Goal: Task Accomplishment & Management: Use online tool/utility

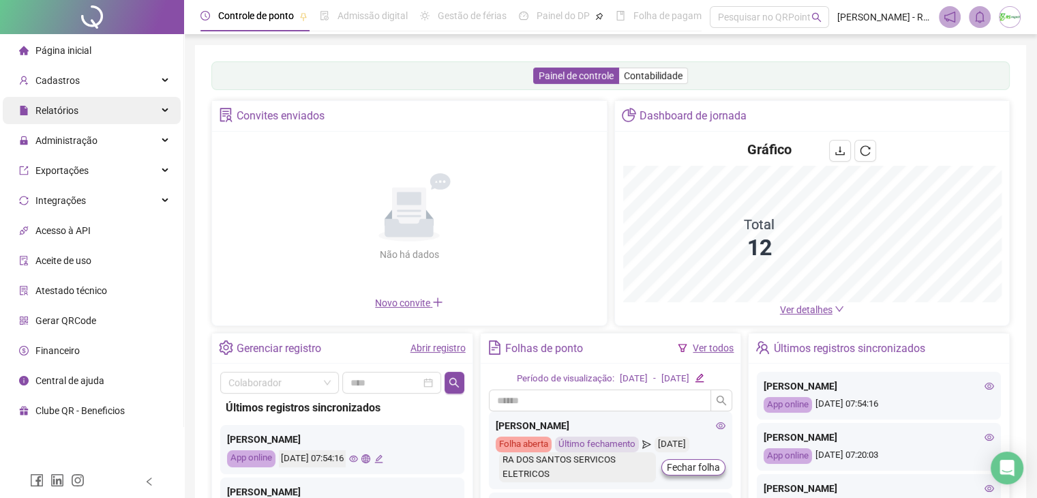
click at [109, 108] on div "Relatórios" at bounding box center [92, 110] width 178 height 27
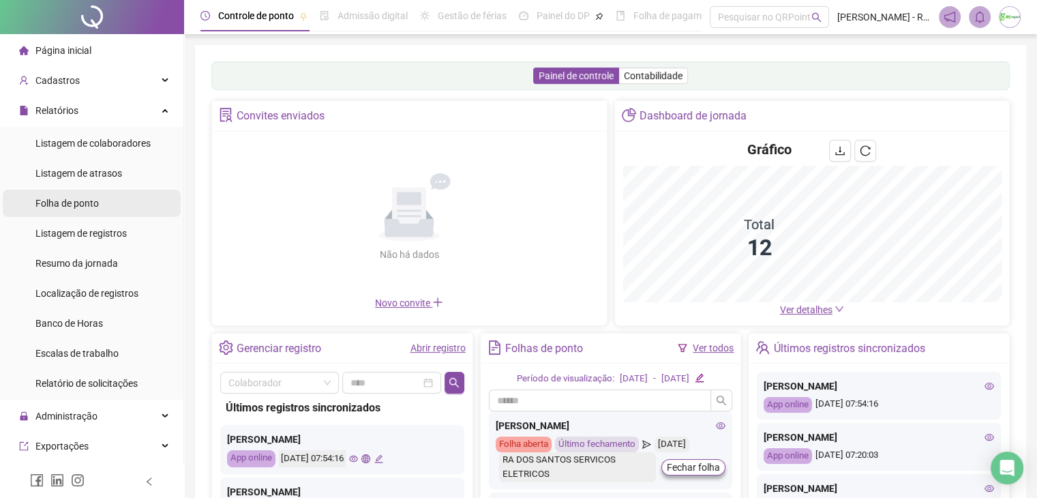
click at [119, 213] on li "Folha de ponto" at bounding box center [92, 202] width 178 height 27
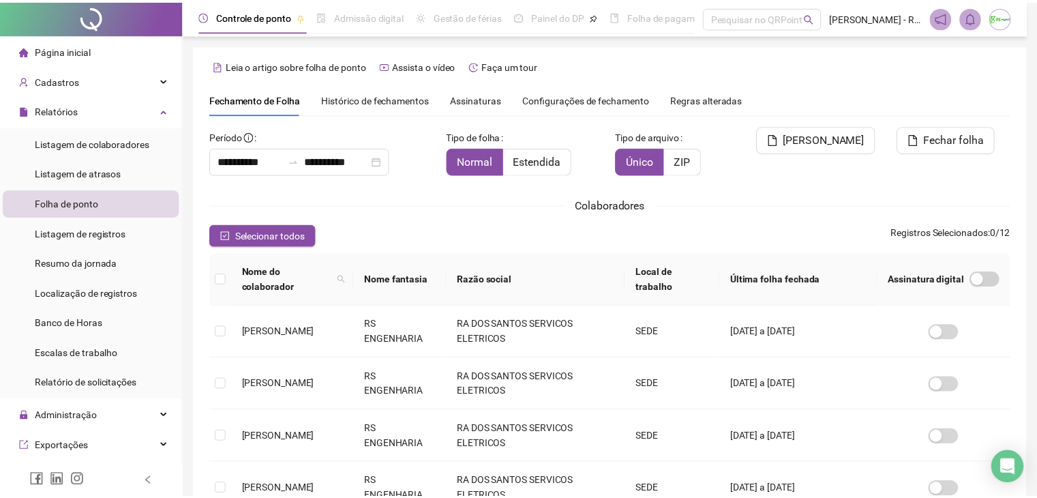
scroll to position [30, 0]
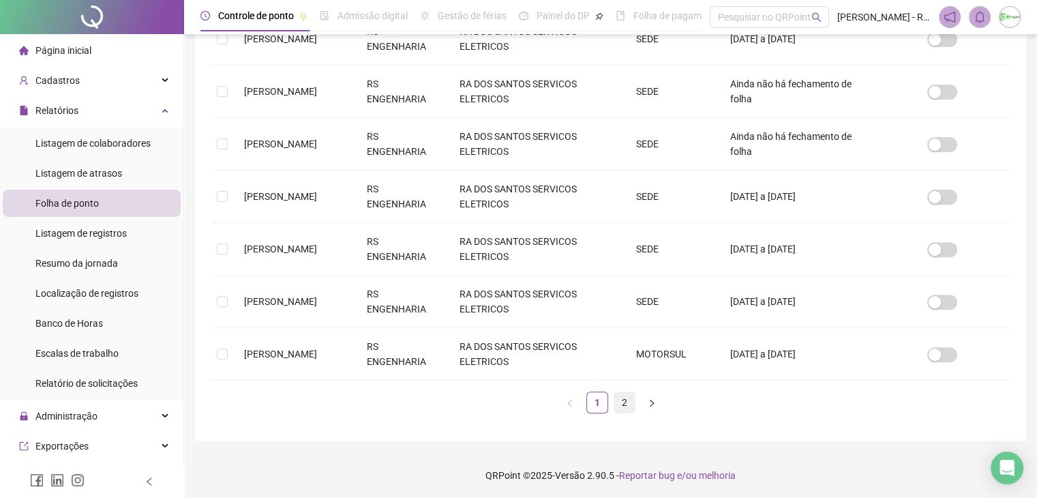
click at [618, 399] on link "2" at bounding box center [624, 402] width 20 height 20
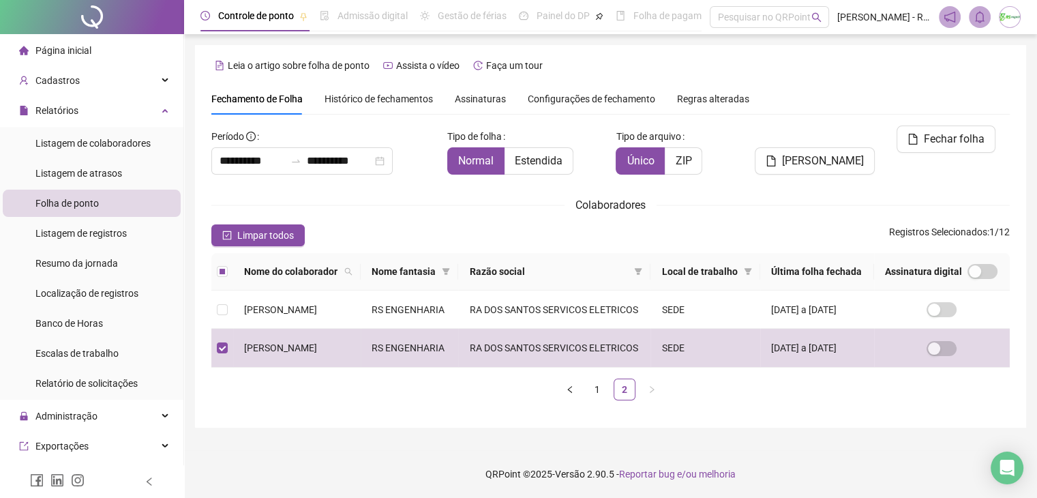
scroll to position [0, 0]
click at [806, 151] on button "[PERSON_NAME]" at bounding box center [814, 160] width 120 height 27
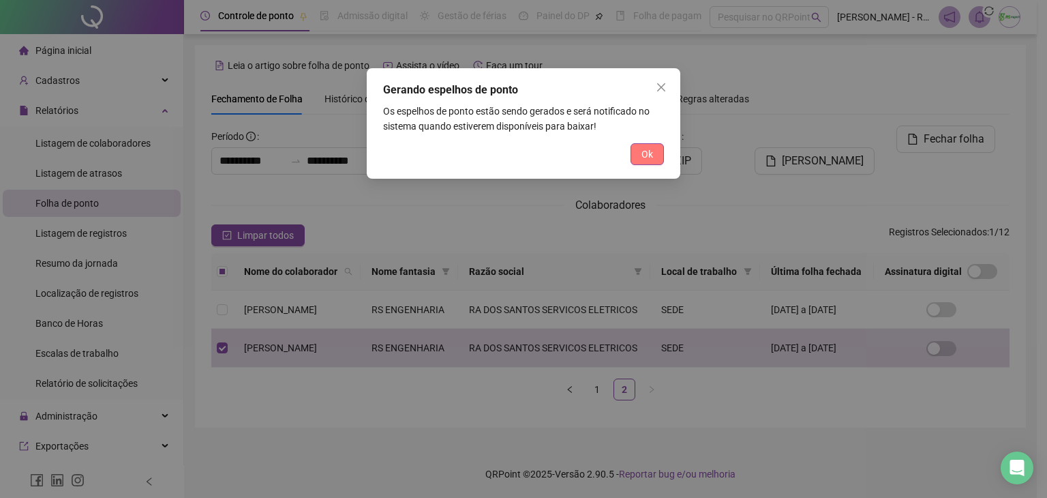
click at [645, 153] on span "Ok" at bounding box center [647, 154] width 12 height 15
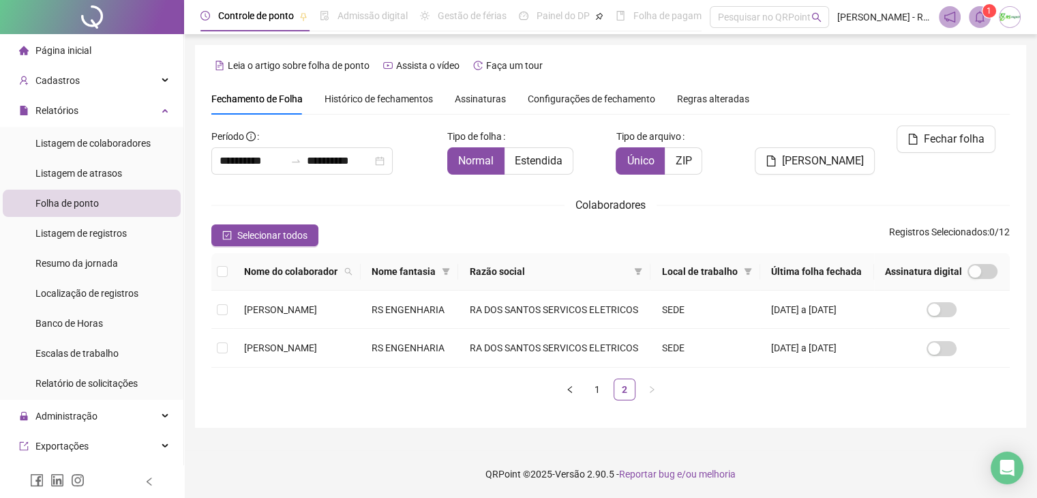
click at [984, 17] on icon "bell" at bounding box center [979, 17] width 12 height 12
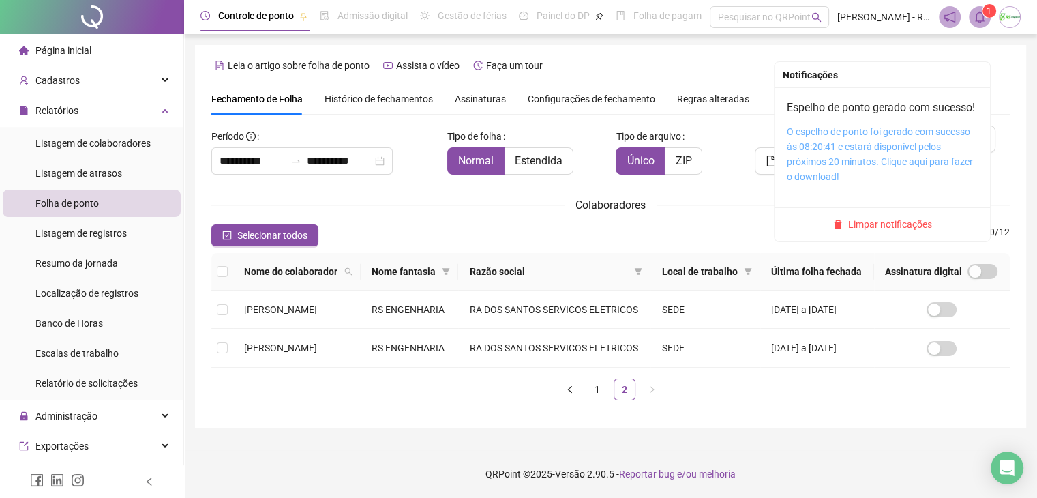
click at [909, 147] on link "O espelho de ponto foi gerado com sucesso às 08:20:41 e estará disponível pelos…" at bounding box center [879, 154] width 186 height 56
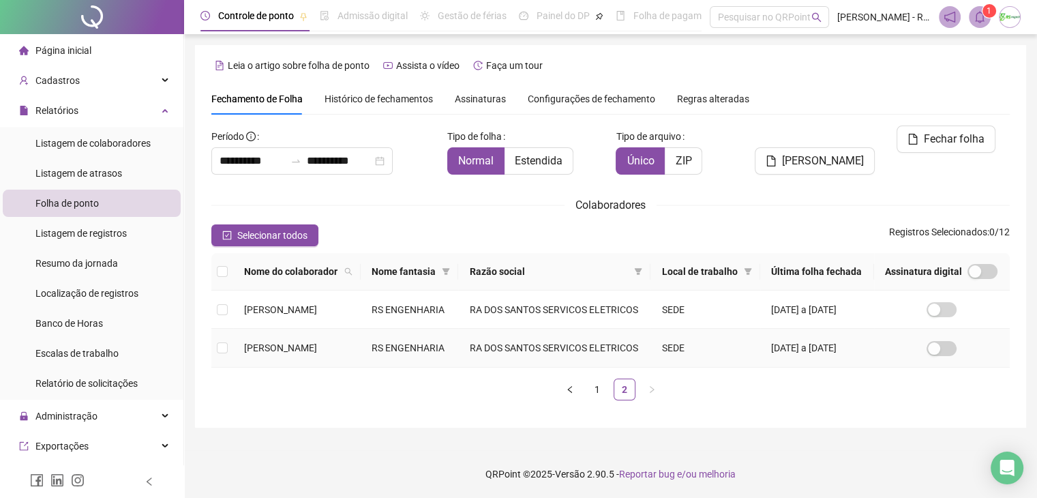
click at [232, 343] on td at bounding box center [222, 347] width 22 height 38
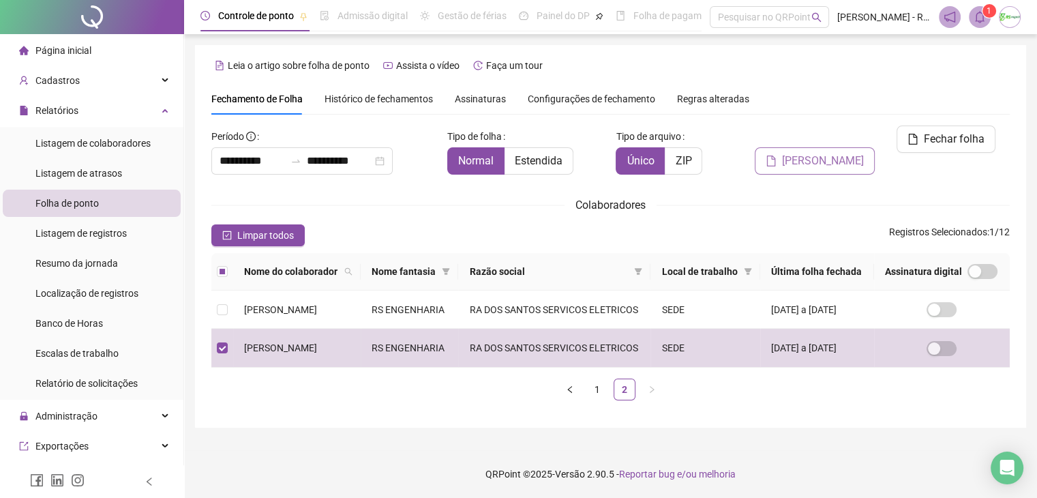
click at [823, 153] on span "[PERSON_NAME]" at bounding box center [823, 161] width 82 height 16
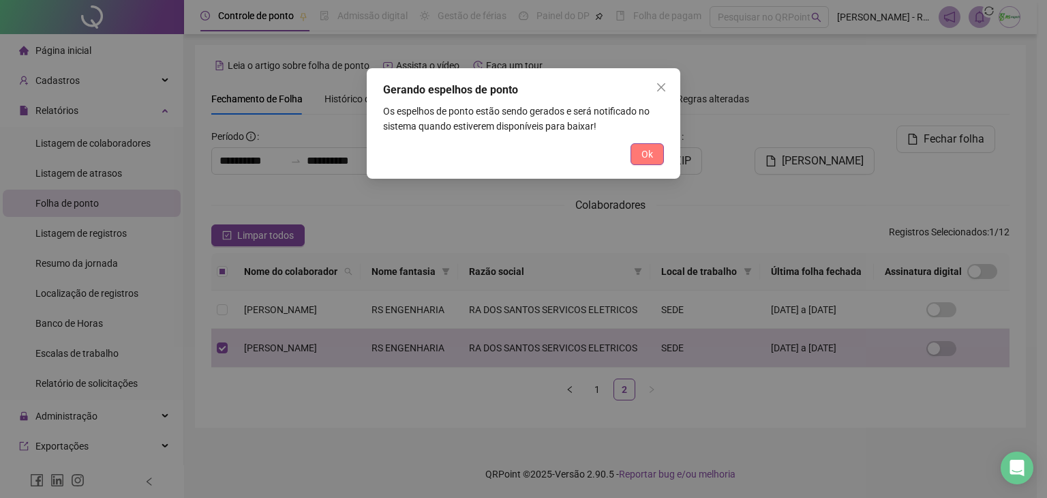
click at [631, 150] on button "Ok" at bounding box center [646, 154] width 33 height 22
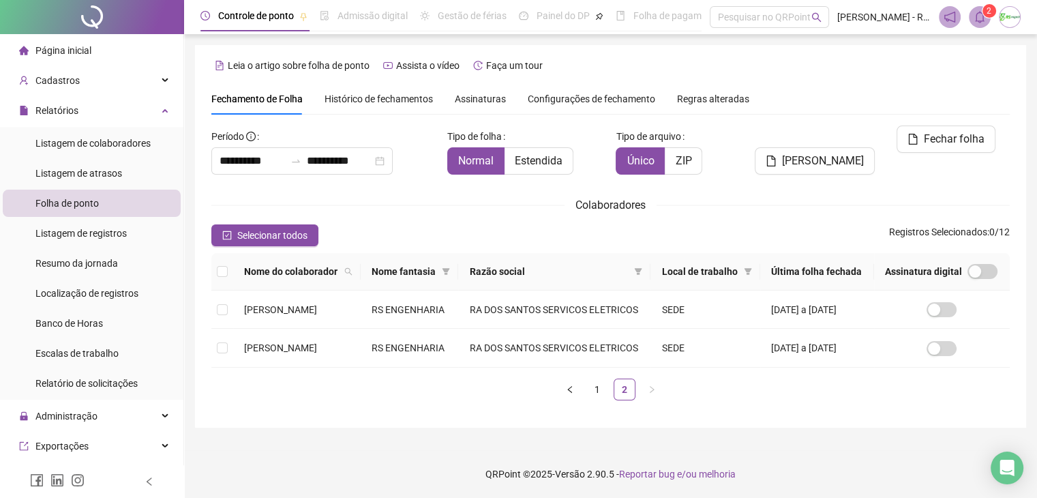
click at [983, 17] on icon "bell" at bounding box center [980, 17] width 10 height 12
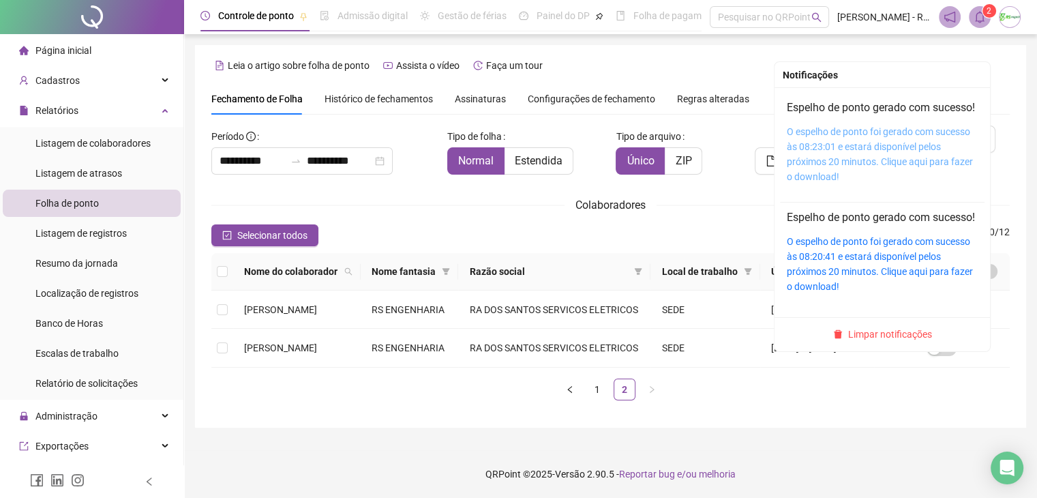
click at [908, 126] on link "O espelho de ponto foi gerado com sucesso às 08:23:01 e estará disponível pelos…" at bounding box center [879, 154] width 186 height 56
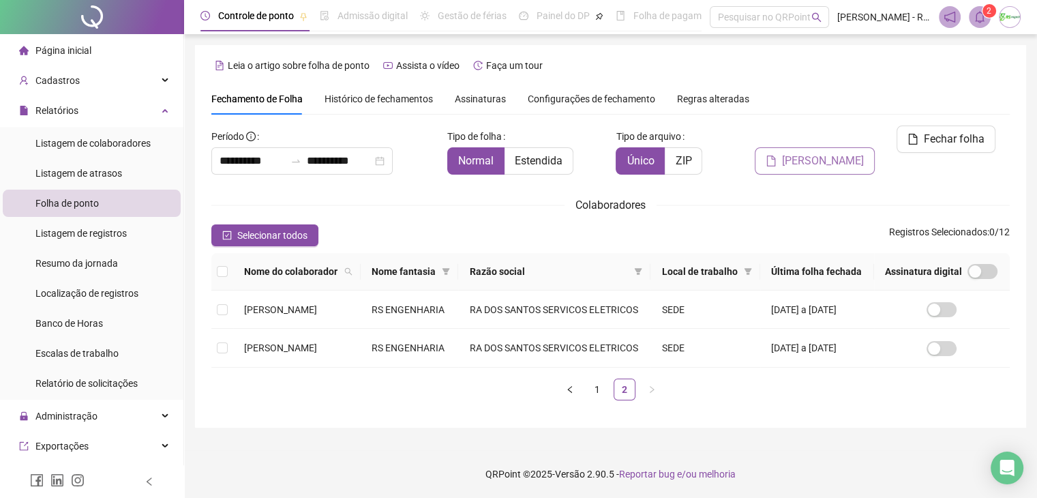
click at [776, 155] on icon "file" at bounding box center [770, 160] width 11 height 11
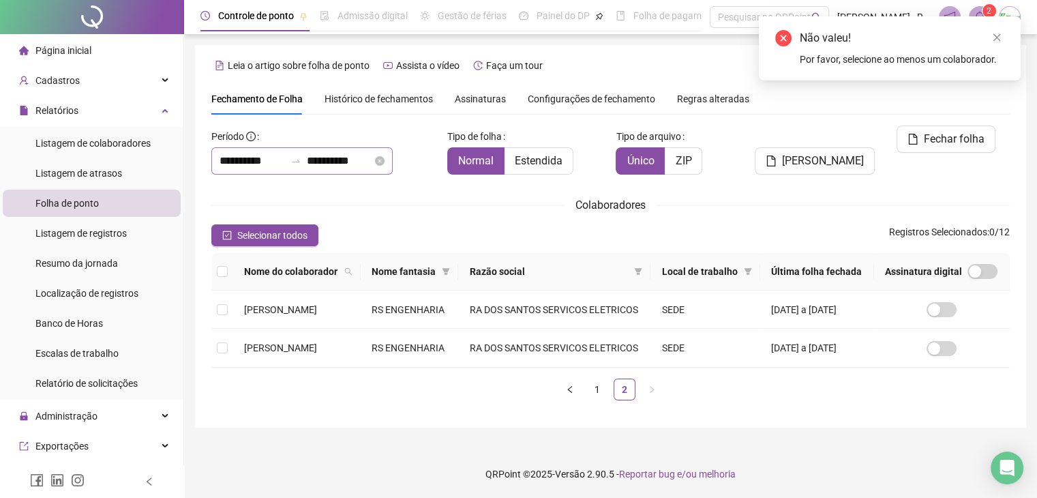
click at [301, 155] on icon "swap-right" at bounding box center [295, 160] width 11 height 11
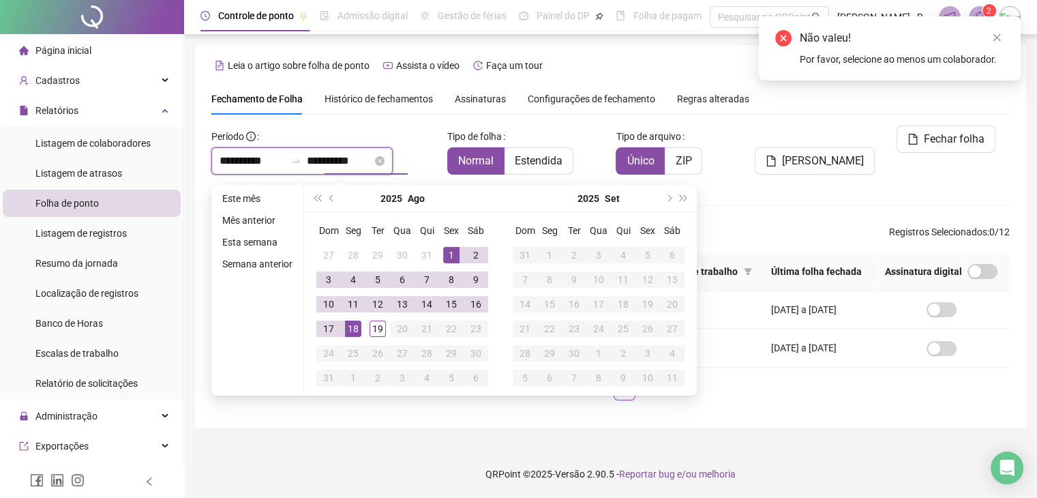
click at [327, 153] on input "**********" at bounding box center [339, 161] width 65 height 16
type input "**********"
click at [370, 320] on div "19" at bounding box center [377, 328] width 16 height 16
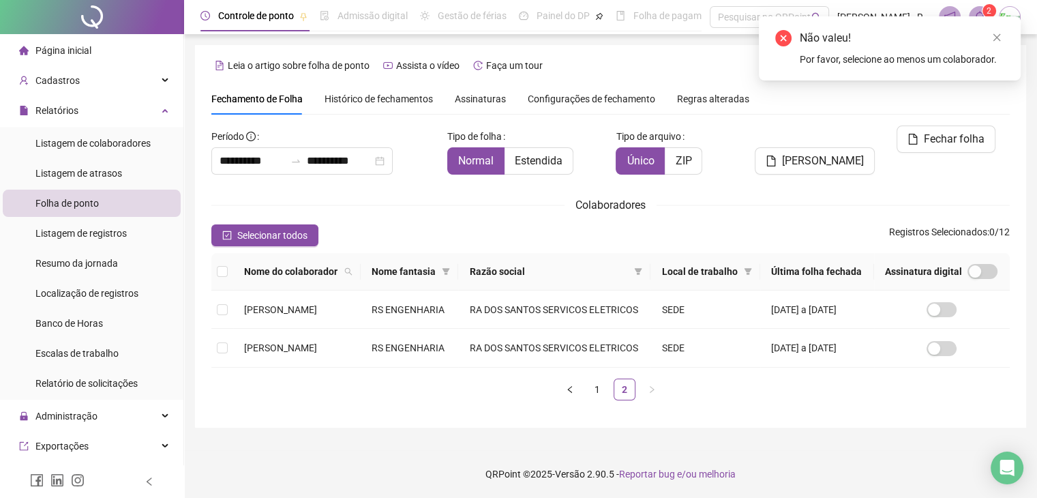
click at [797, 125] on div "[PERSON_NAME]" at bounding box center [812, 155] width 135 height 60
click at [798, 147] on button "[PERSON_NAME]" at bounding box center [814, 160] width 120 height 27
click at [221, 345] on td at bounding box center [222, 347] width 22 height 38
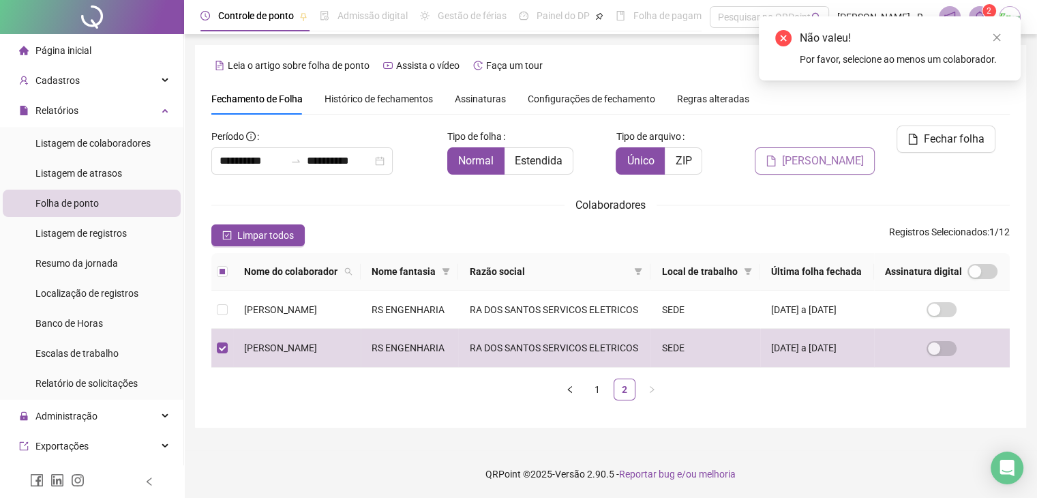
click at [798, 153] on span "[PERSON_NAME]" at bounding box center [823, 161] width 82 height 16
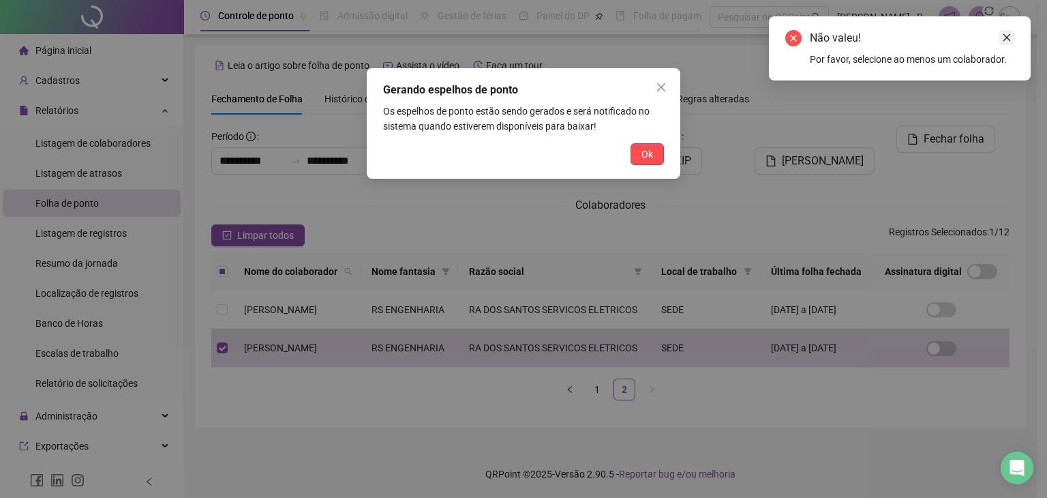
click at [1009, 37] on icon "close" at bounding box center [1007, 38] width 10 height 10
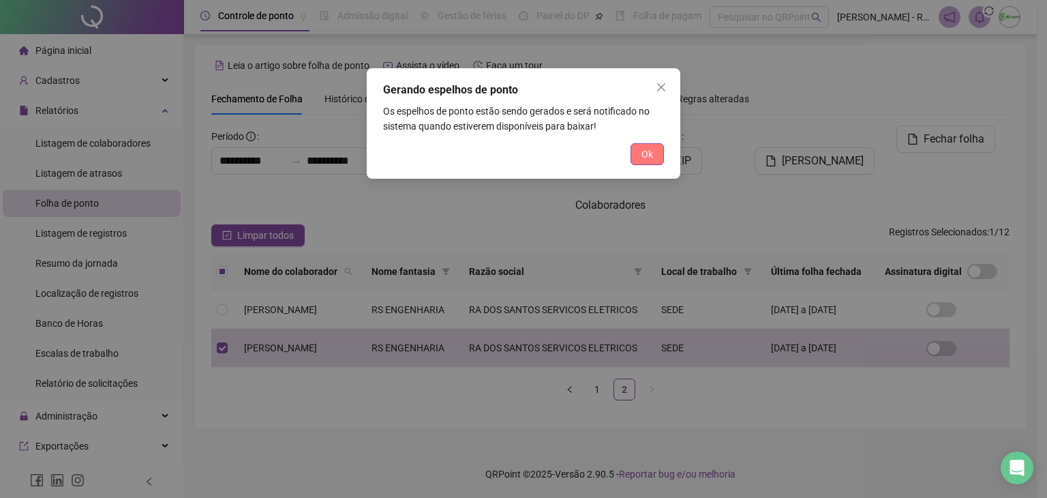
click at [652, 147] on span "Ok" at bounding box center [647, 154] width 12 height 15
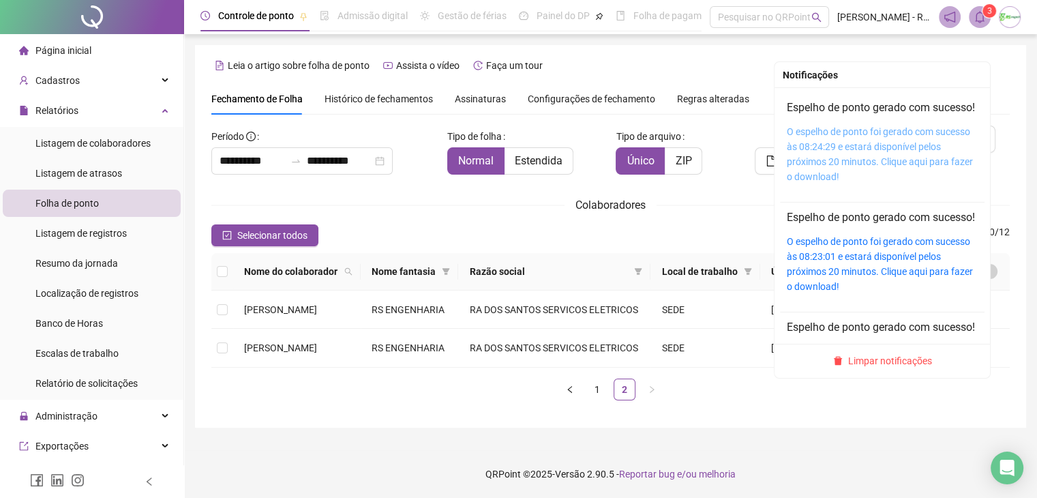
click at [849, 144] on link "O espelho de ponto foi gerado com sucesso às 08:24:29 e estará disponível pelos…" at bounding box center [879, 154] width 186 height 56
